Goal: Task Accomplishment & Management: Complete application form

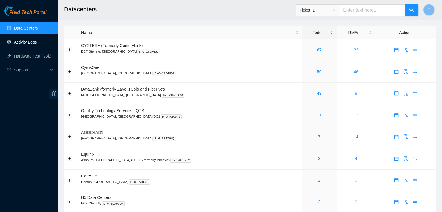
drag, startPoint x: 0, startPoint y: 0, endPoint x: 25, endPoint y: 39, distance: 46.1
click at [25, 40] on link "Activity Logs" at bounding box center [25, 42] width 23 height 5
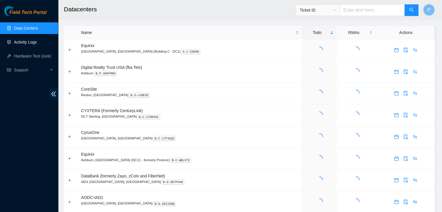
click at [25, 40] on link "Activity Logs" at bounding box center [25, 42] width 23 height 5
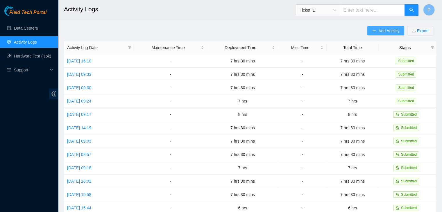
click at [372, 31] on icon "plus" at bounding box center [374, 31] width 4 height 4
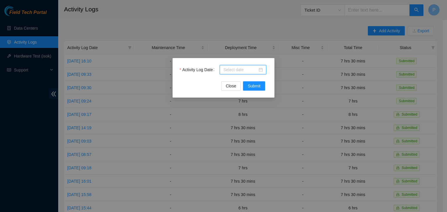
click at [237, 71] on input "Activity Log Date" at bounding box center [240, 70] width 34 height 6
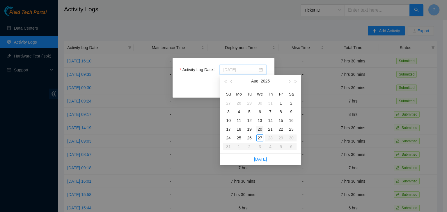
click at [260, 130] on div "20" at bounding box center [259, 129] width 7 height 7
click at [245, 72] on input "2025-08-20" at bounding box center [240, 70] width 34 height 6
type input "2025-08-27"
click at [259, 138] on div "27" at bounding box center [259, 138] width 7 height 7
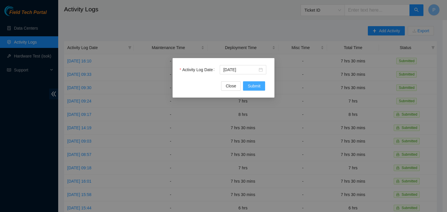
click at [255, 85] on span "Submit" at bounding box center [254, 86] width 13 height 6
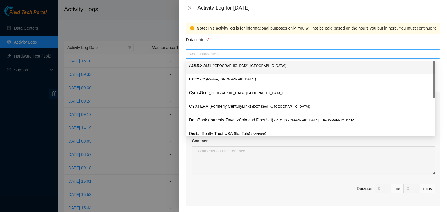
click at [244, 53] on div at bounding box center [312, 54] width 251 height 7
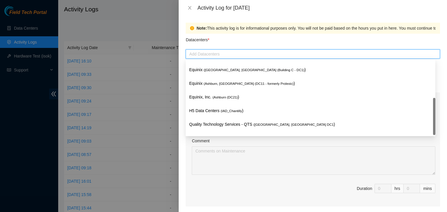
scroll to position [79, 0]
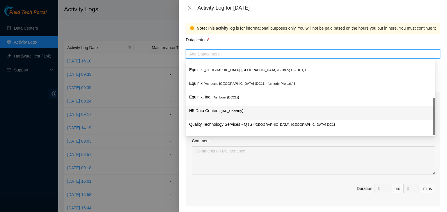
click at [213, 114] on p "H5 Data Centers ( IAD_Chantilly )" at bounding box center [310, 111] width 243 height 7
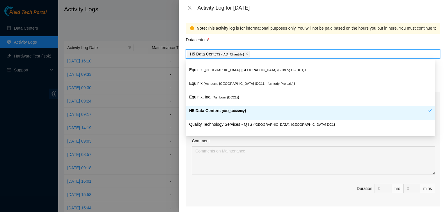
click at [213, 113] on p "H5 Data Centers ( IAD_Chantilly )" at bounding box center [308, 111] width 239 height 7
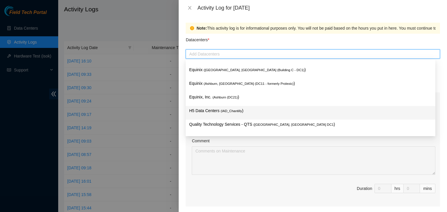
click at [213, 113] on p "H5 Data Centers ( IAD_Chantilly )" at bounding box center [310, 111] width 243 height 7
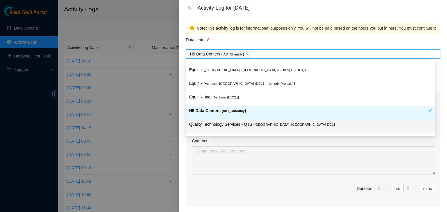
click at [189, 145] on div "Ticket Number Resolution Action No data to display Comment Duration 0 hrs 0 mins" at bounding box center [313, 156] width 254 height 101
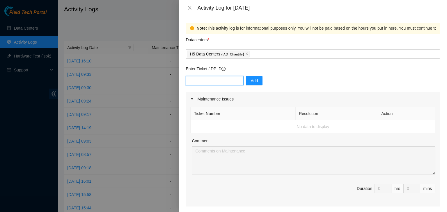
click at [208, 83] on input "text" at bounding box center [215, 80] width 58 height 9
paste input "DP82682"
type input "DP82682"
click at [252, 81] on span "Add" at bounding box center [253, 81] width 7 height 6
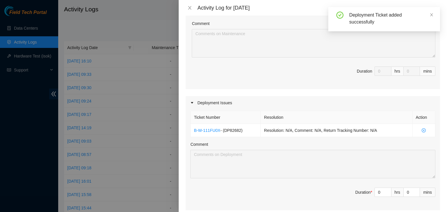
scroll to position [120, 0]
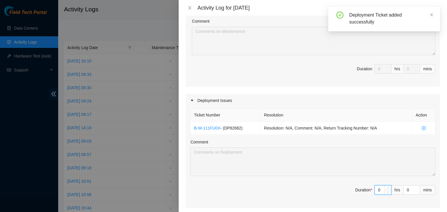
click at [376, 192] on input "0" at bounding box center [383, 190] width 16 height 9
type input "07"
type input "7"
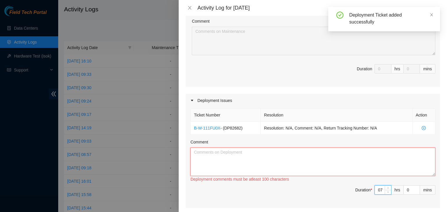
type input "7"
click at [316, 159] on textarea "Comment" at bounding box center [312, 162] width 245 height 29
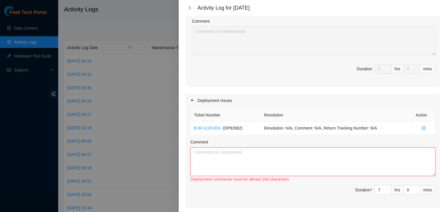
paste textarea "Hi Pat, EOD update: - located pdu and staged - informed Nigel the pdu is ready …"
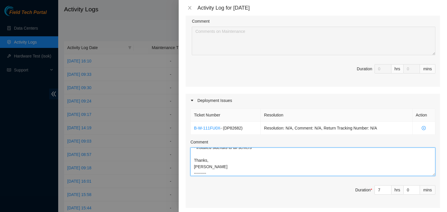
scroll to position [56, 0]
type textarea "Hi Pat, EOD update: - located pdu and staged - informed Nigel the pdu is ready …"
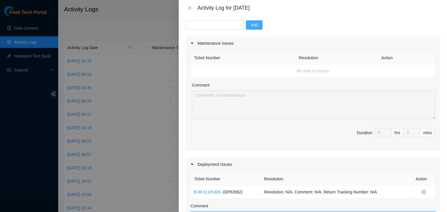
scroll to position [55, 0]
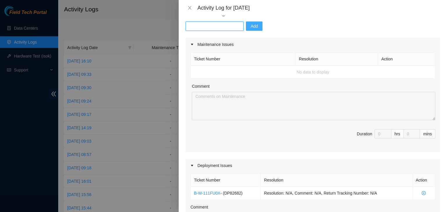
click at [209, 26] on input "text" at bounding box center [215, 26] width 58 height 9
paste input "DP82713"
type input "DP82713"
click at [250, 25] on span "Add" at bounding box center [253, 26] width 7 height 6
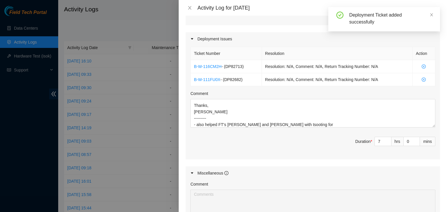
scroll to position [190, 0]
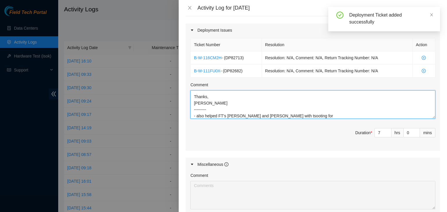
click at [293, 117] on textarea "Hi Pat, EOD update: - located pdu and staged - informed Nigel the pdu is ready …" at bounding box center [312, 104] width 245 height 29
paste textarea "DP82713"
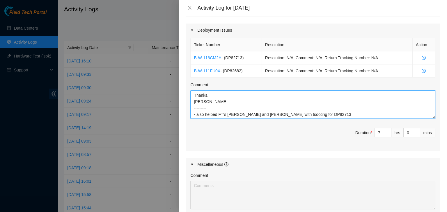
scroll to position [279, 0]
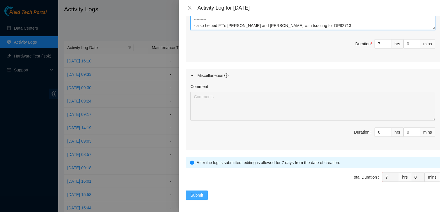
type textarea "Hi Pat, EOD update: - located pdu and staged - informed Nigel the pdu is ready …"
click at [199, 194] on span "Submit" at bounding box center [196, 195] width 13 height 6
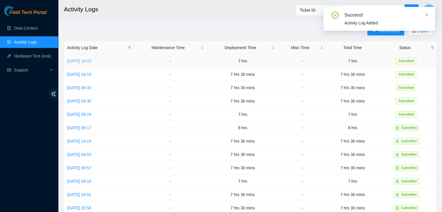
click at [91, 63] on link "Wed, 27 Aug 2025 16:02" at bounding box center [79, 61] width 24 height 5
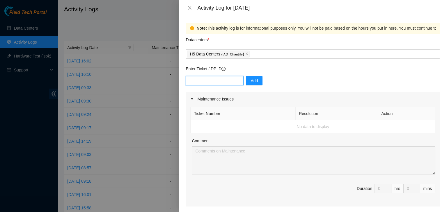
click at [213, 79] on input "text" at bounding box center [215, 80] width 58 height 9
paste input "DP82711"
type input "DP82711"
click at [246, 84] on button "Add" at bounding box center [254, 80] width 17 height 9
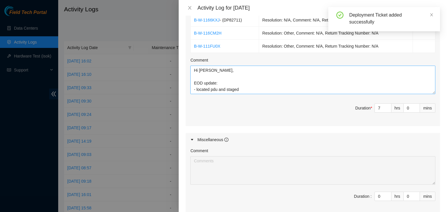
scroll to position [227, 0]
click at [249, 92] on textarea "Hi Pat, EOD update: - located pdu and staged - informed Nigel the pdu is ready …" at bounding box center [312, 81] width 245 height 29
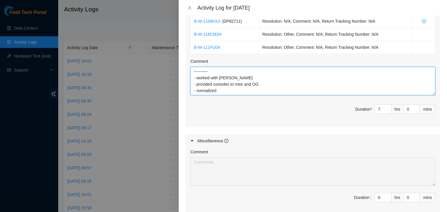
scroll to position [292, 0]
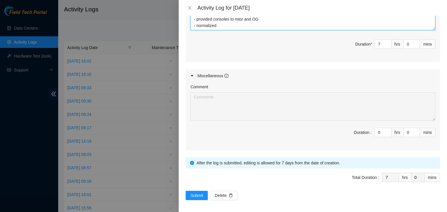
type textarea "Hi Pat, EOD update: - located pdu and staged - informed Nigel the pdu is ready …"
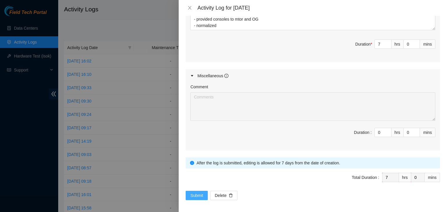
drag, startPoint x: 200, startPoint y: 184, endPoint x: 199, endPoint y: 191, distance: 6.8
click at [199, 193] on span "Submit" at bounding box center [196, 196] width 13 height 6
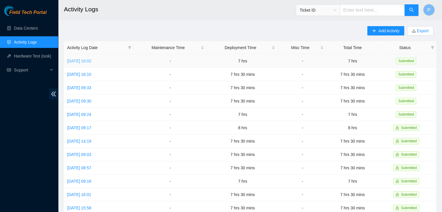
click at [91, 61] on link "Wed, 27 Aug 2025 16:02" at bounding box center [79, 61] width 24 height 5
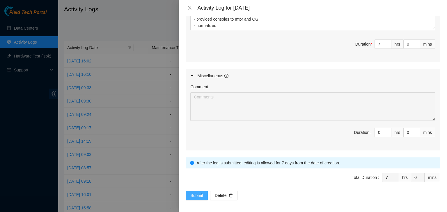
click at [198, 195] on span "Submit" at bounding box center [196, 196] width 13 height 6
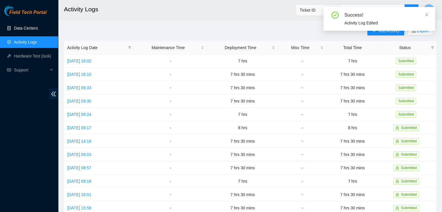
click at [36, 30] on link "Data Centers" at bounding box center [26, 28] width 24 height 5
